Goal: Information Seeking & Learning: Learn about a topic

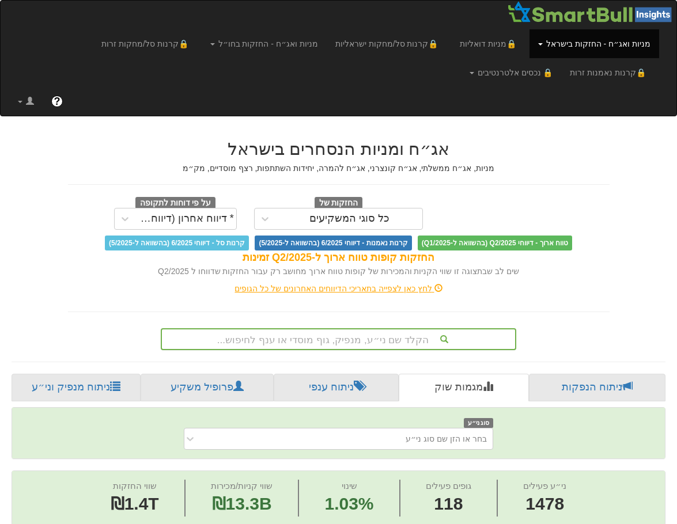
click at [321, 338] on div "הקלד שם ני״ע, מנפיק, גוף מוסדי או ענף לחיפוש..." at bounding box center [338, 339] width 355 height 22
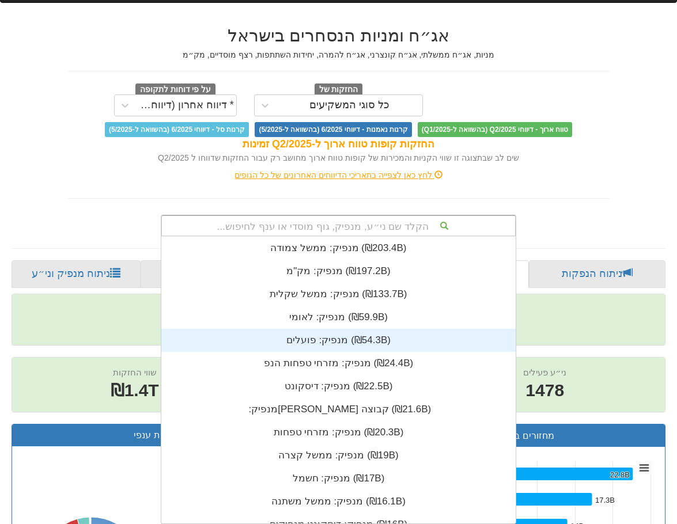
scroll to position [287, 0]
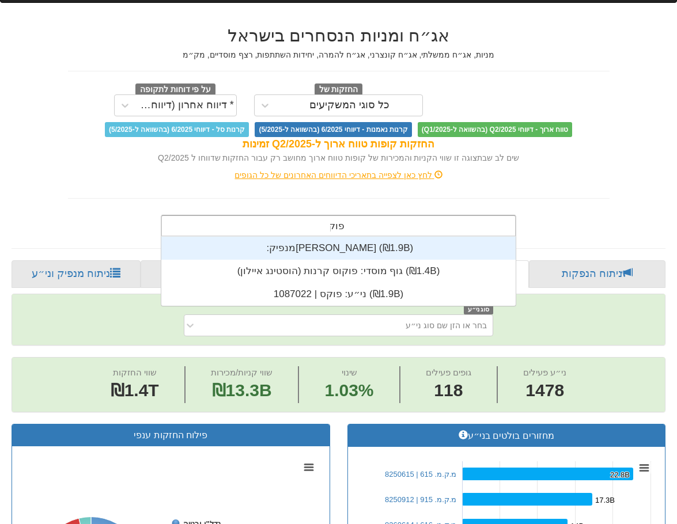
type input "פוקס"
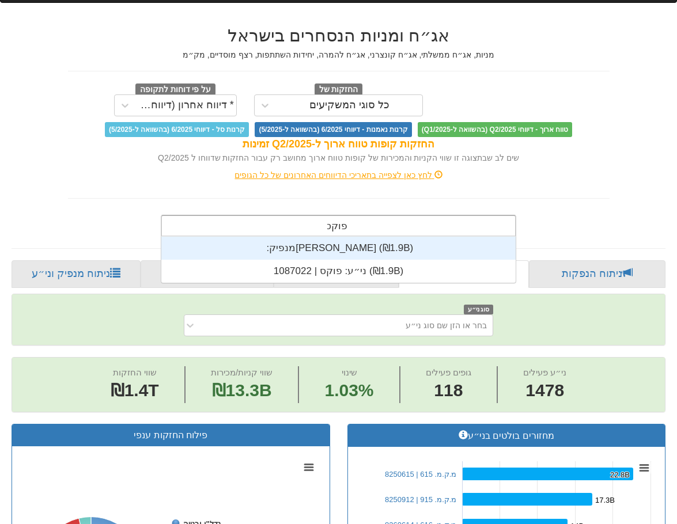
scroll to position [46, 0]
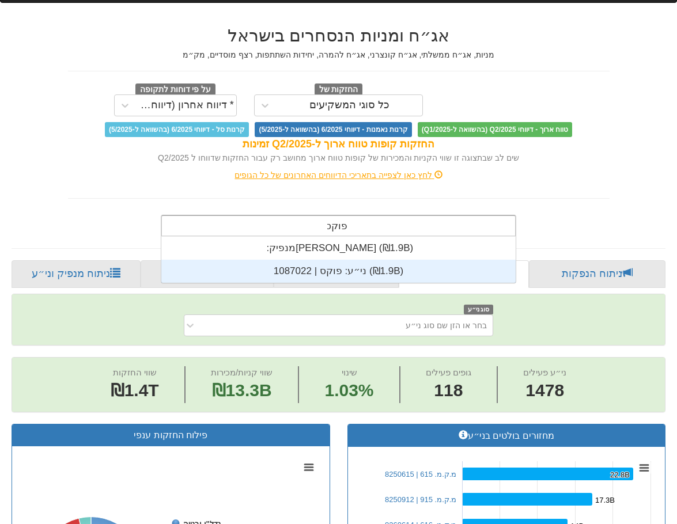
click at [324, 273] on div "ני״ע: ‏פוקס | 1087022 ‎(₪1.9B)‎" at bounding box center [338, 271] width 354 height 23
